Goal: Transaction & Acquisition: Purchase product/service

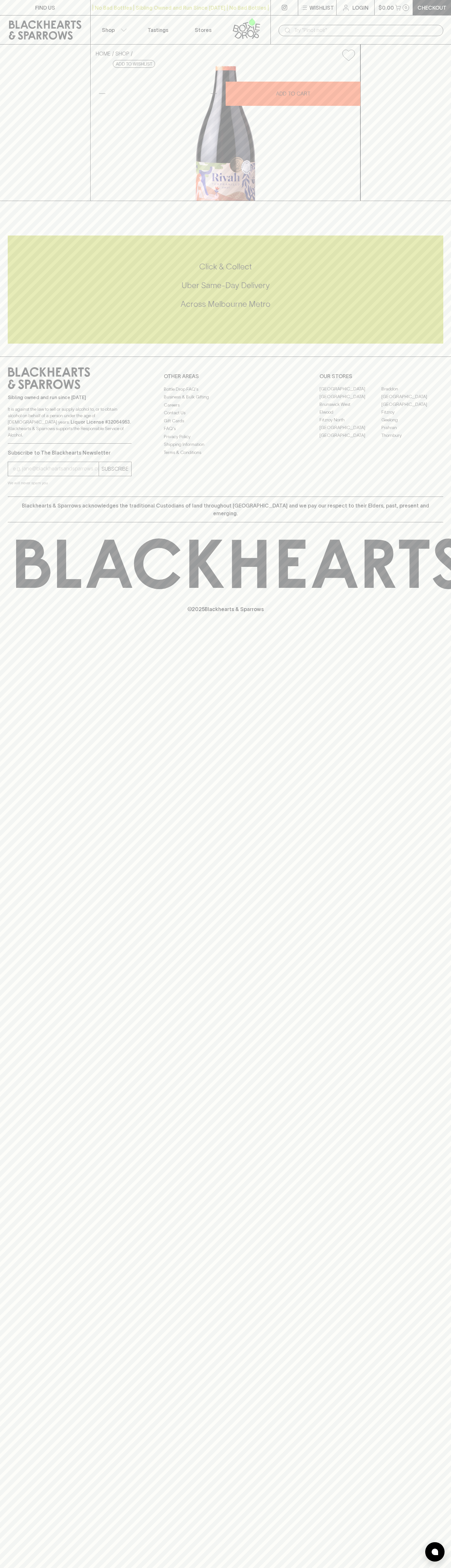
click at [301, 5] on button "Wishlist" at bounding box center [317, 8] width 38 height 16
click at [295, 1568] on html "FIND US | No Bad Bottles | Sibling Owned and Run Since [DATE] | No Bad Bottles …" at bounding box center [225, 784] width 451 height 1568
click at [22, 925] on div at bounding box center [225, 784] width 451 height 1568
